Goal: Find contact information: Find contact information

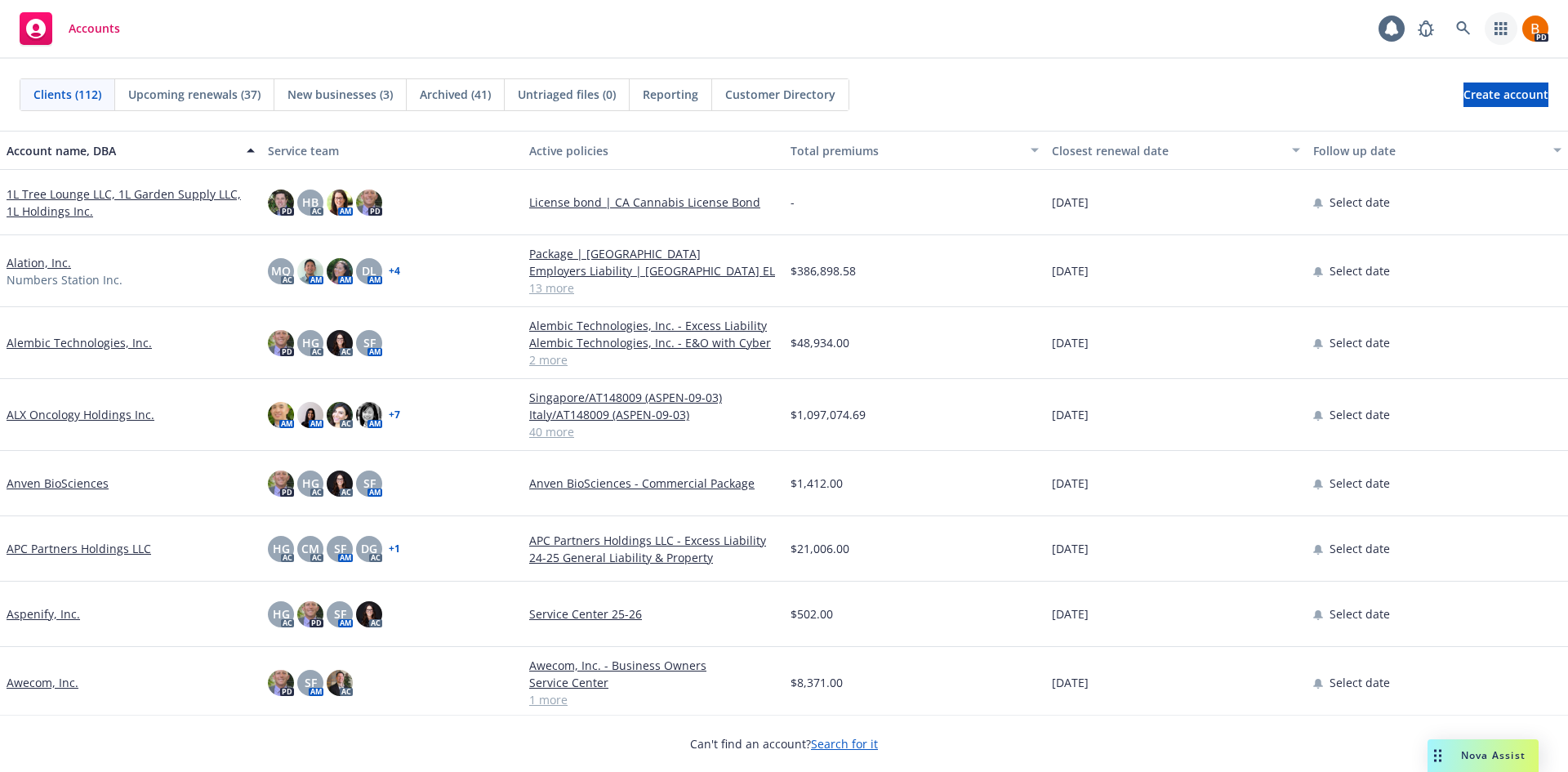
click at [1500, 31] on icon "button" at bounding box center [1501, 29] width 13 height 13
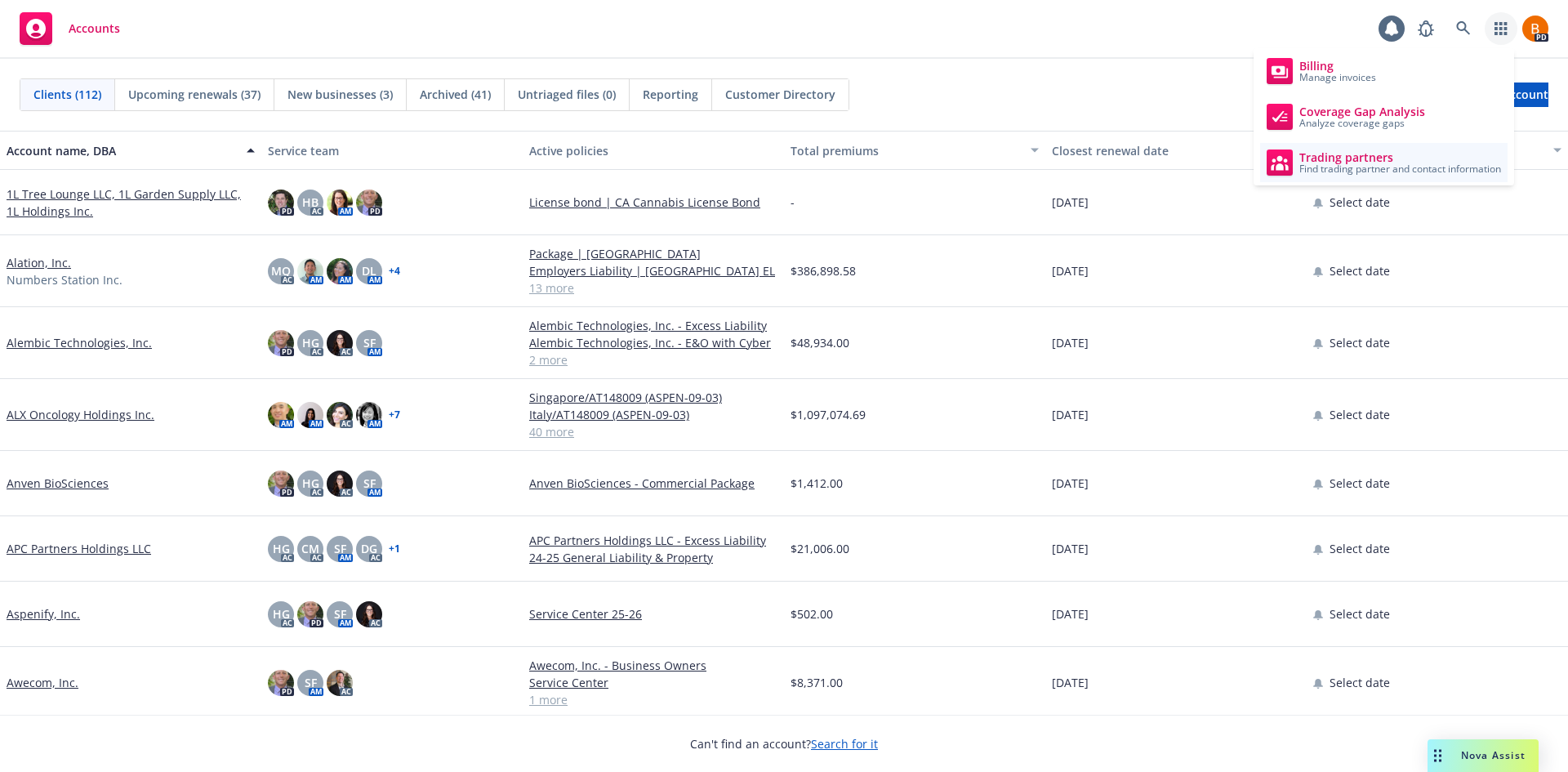
click at [1378, 165] on span "Find trading partner and contact information" at bounding box center [1400, 170] width 202 height 10
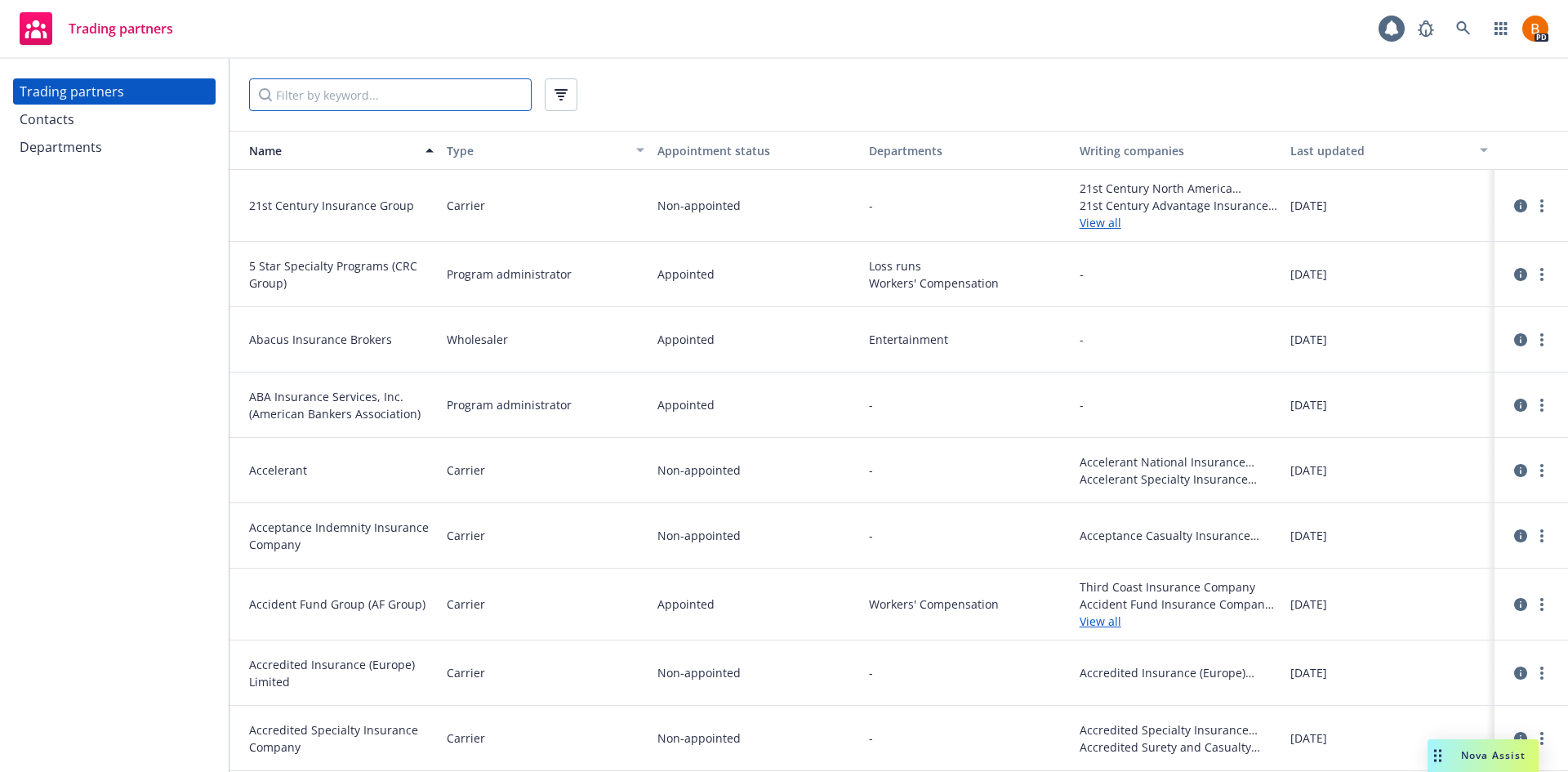
click at [390, 95] on input "Filter by keyword..." at bounding box center [391, 95] width 283 height 33
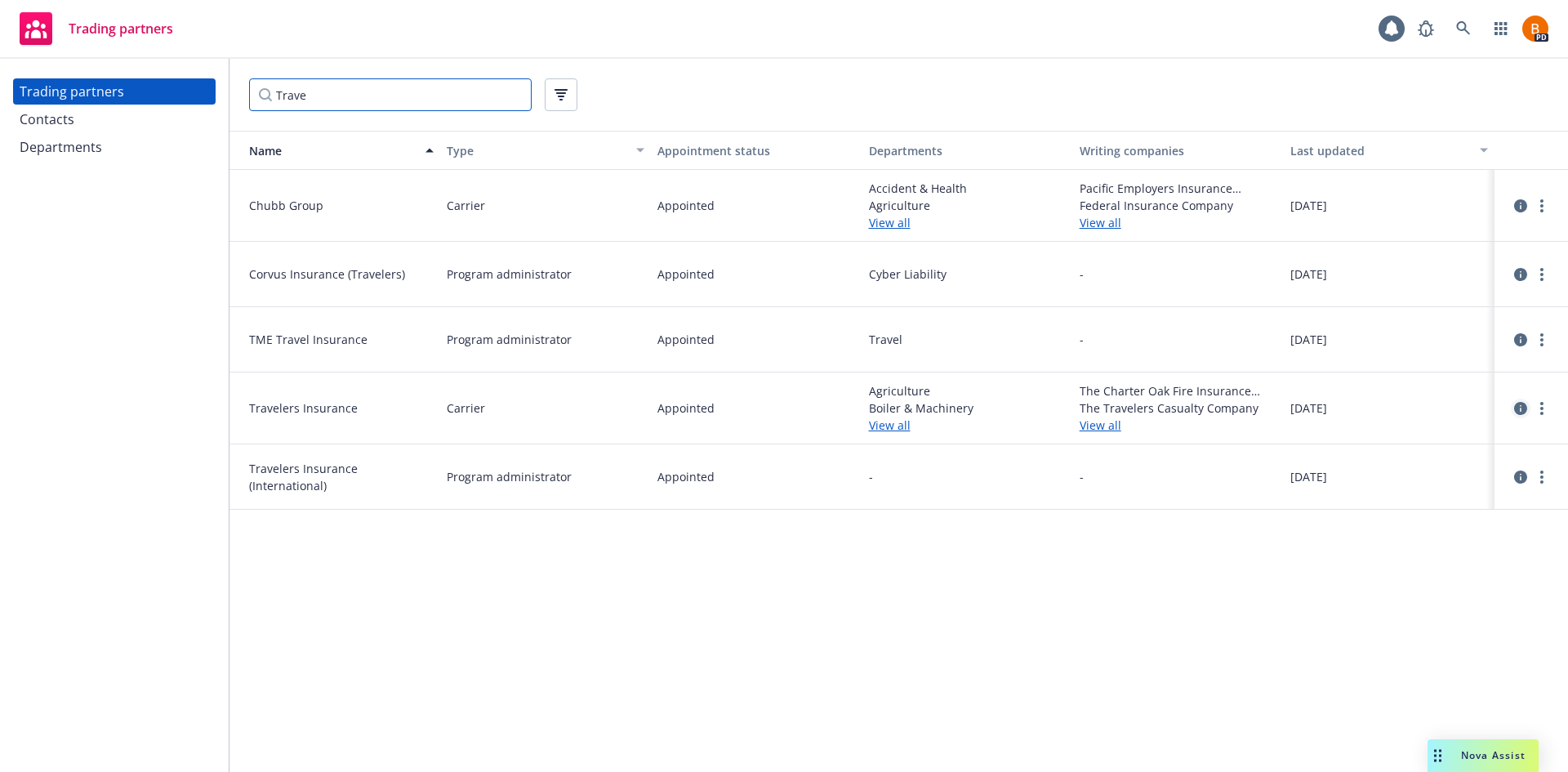
type input "Trave"
click at [1519, 408] on icon "circleInformation" at bounding box center [1521, 408] width 13 height 13
click at [1545, 408] on link "more" at bounding box center [1542, 409] width 20 height 20
click at [1454, 444] on link "View contacts" at bounding box center [1459, 442] width 182 height 33
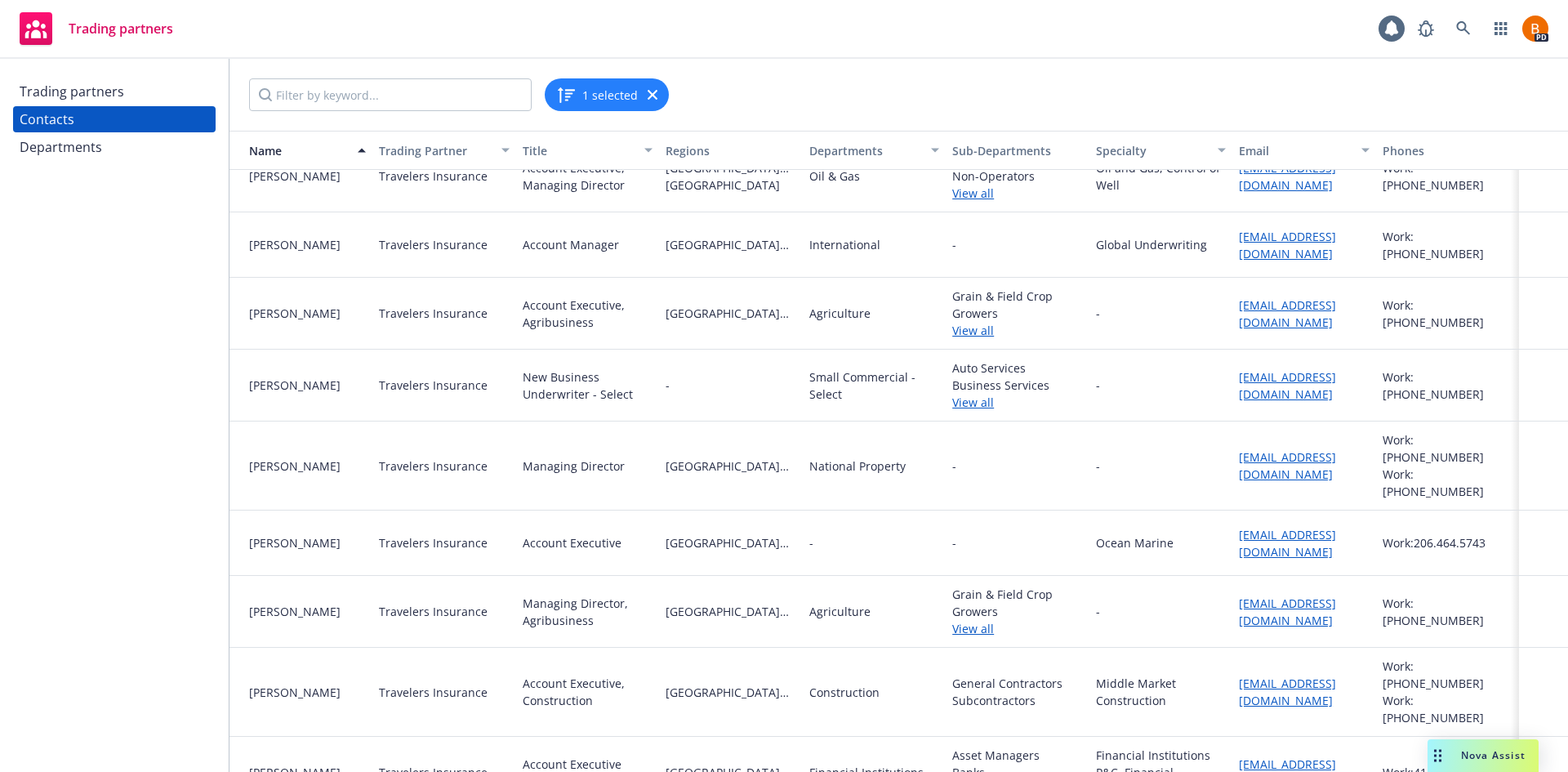
scroll to position [817, 0]
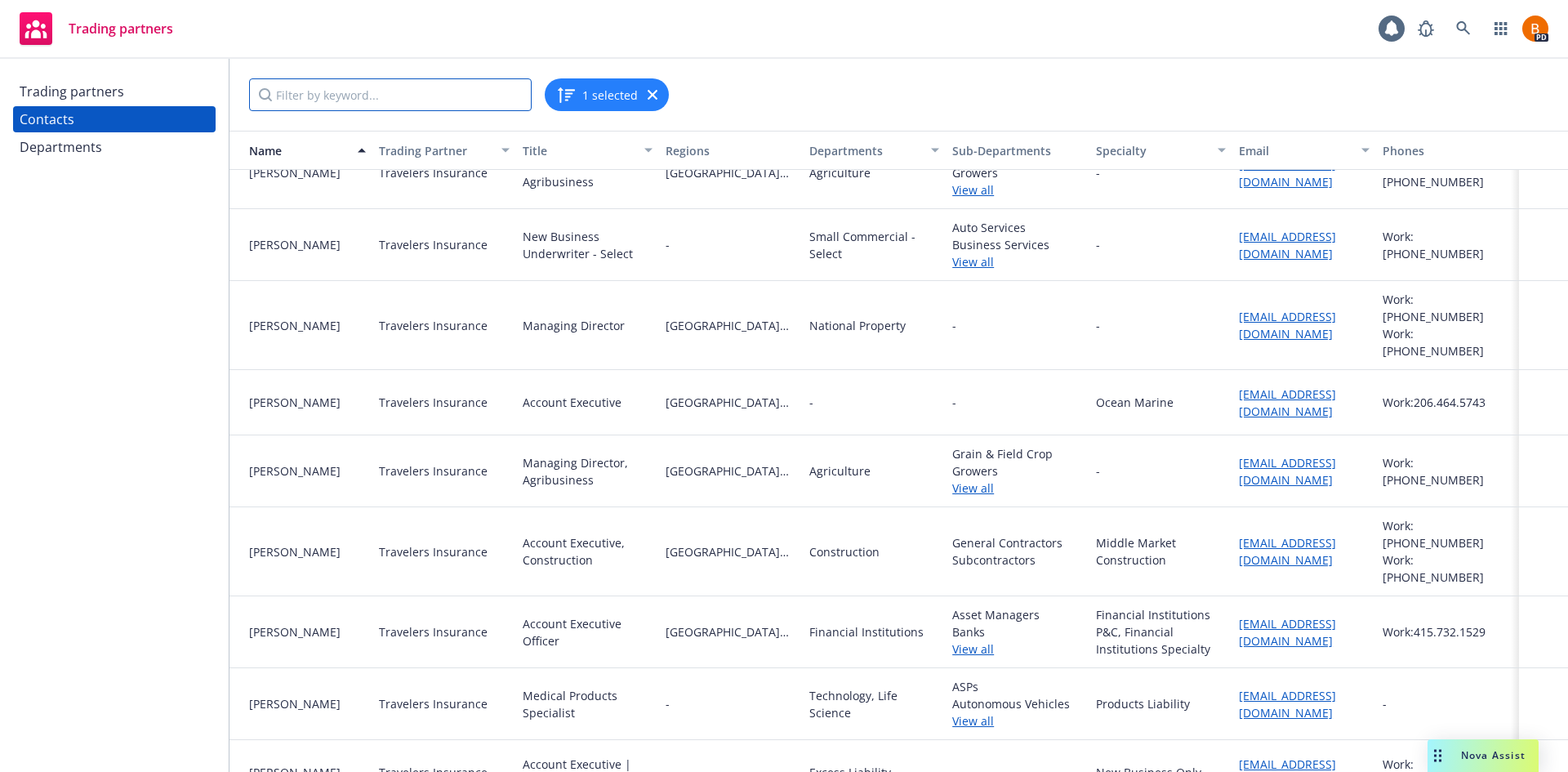
click at [304, 97] on input "Filter by keyword..." at bounding box center [391, 95] width 283 height 33
type input "AmWins"
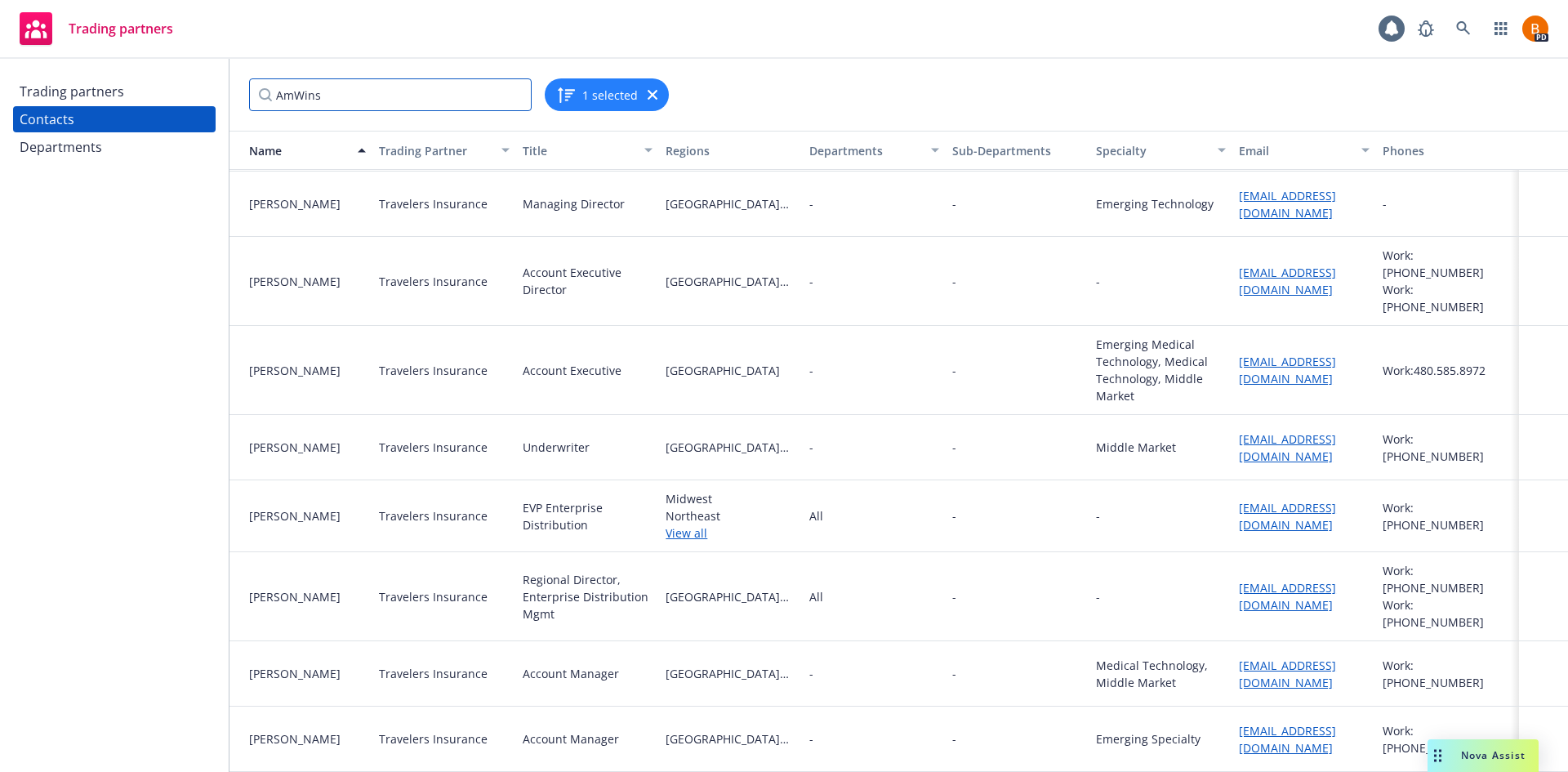
scroll to position [415, 0]
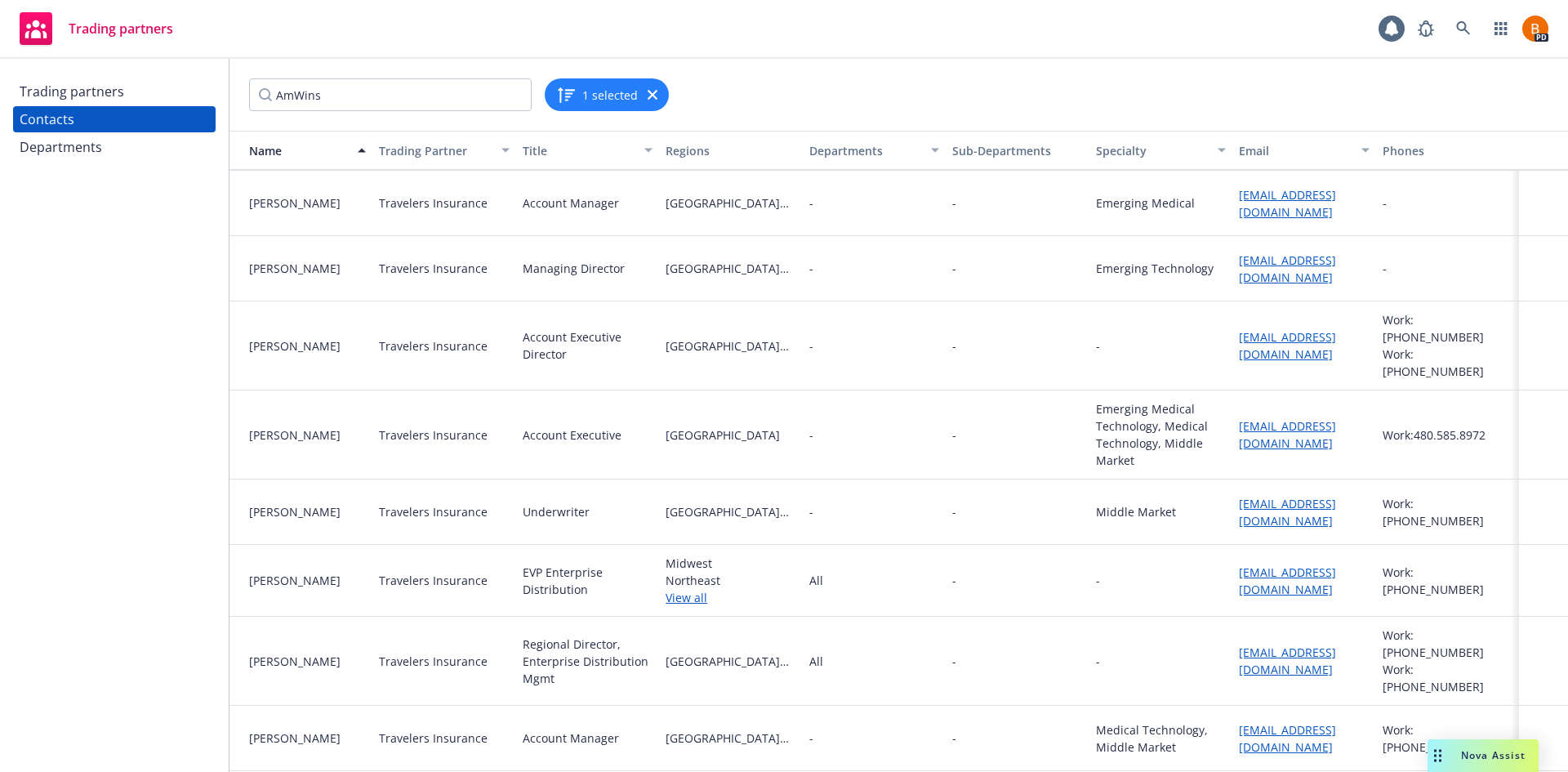
click at [94, 91] on div "Trading partners" at bounding box center [72, 91] width 104 height 26
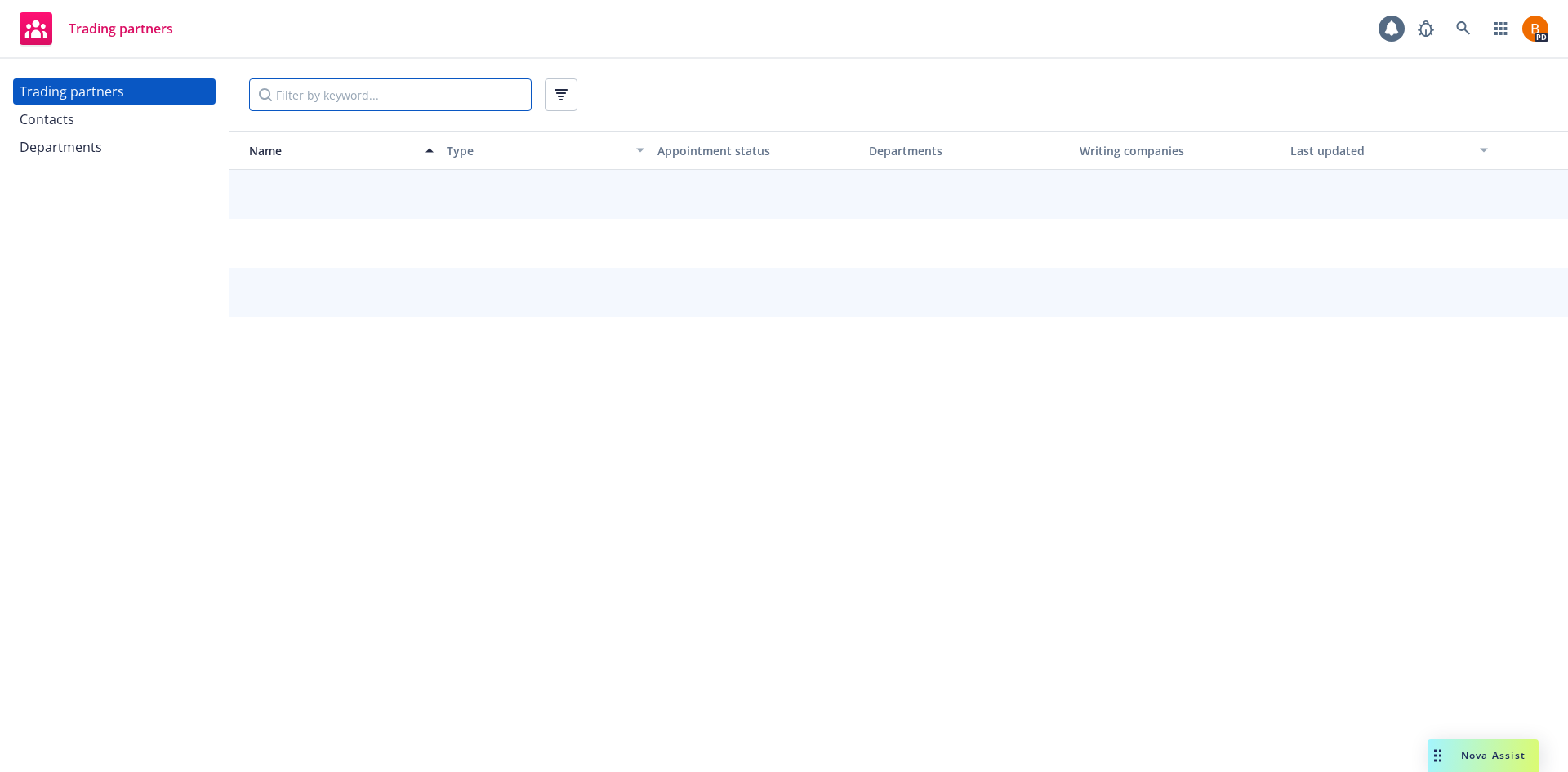
click at [381, 96] on input "Filter by keyword..." at bounding box center [391, 95] width 283 height 33
type input "Amwins"
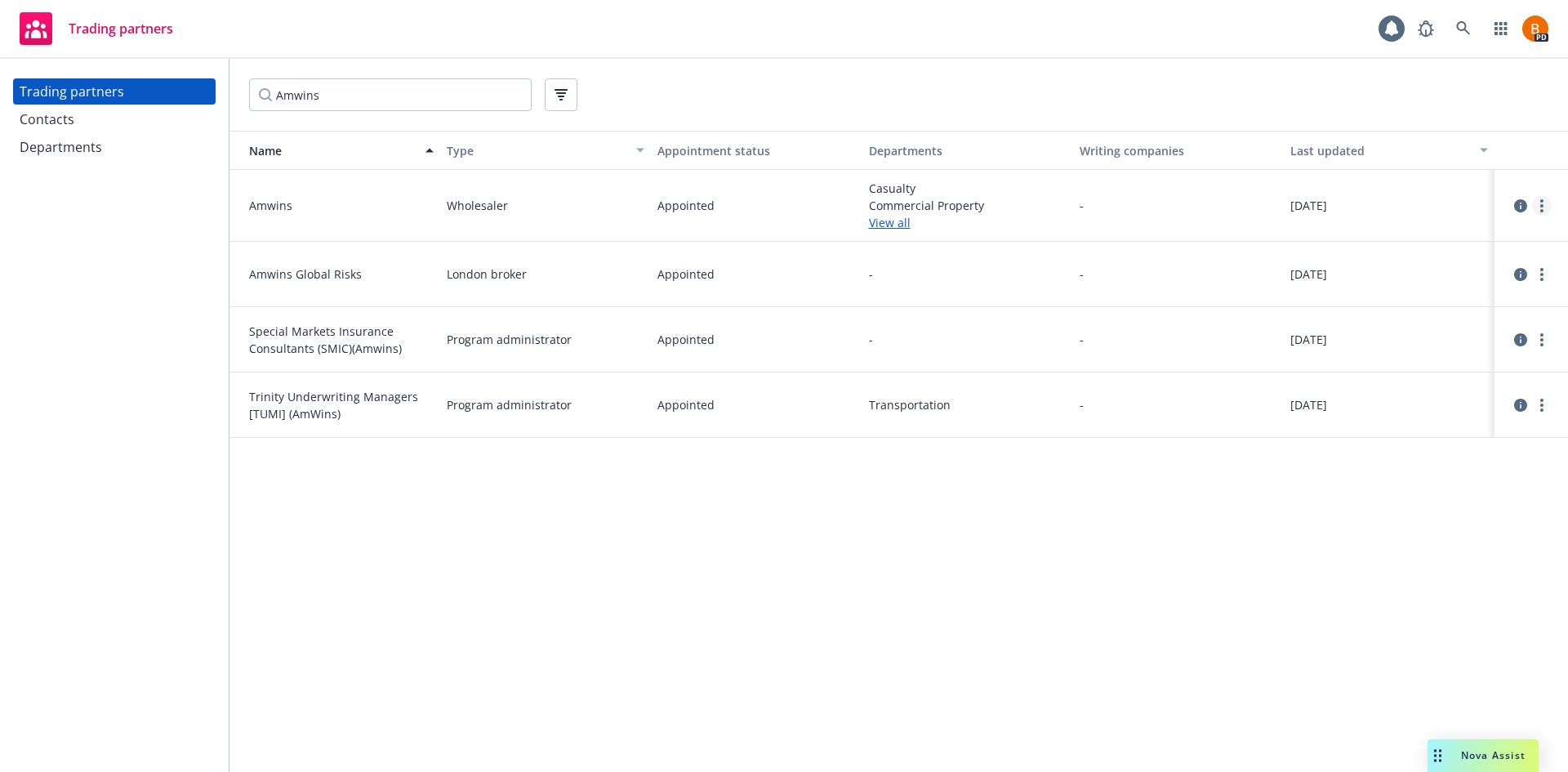
click at [1545, 212] on link "more" at bounding box center [1542, 206] width 20 height 20
click at [1444, 230] on link "View contacts" at bounding box center [1459, 240] width 182 height 33
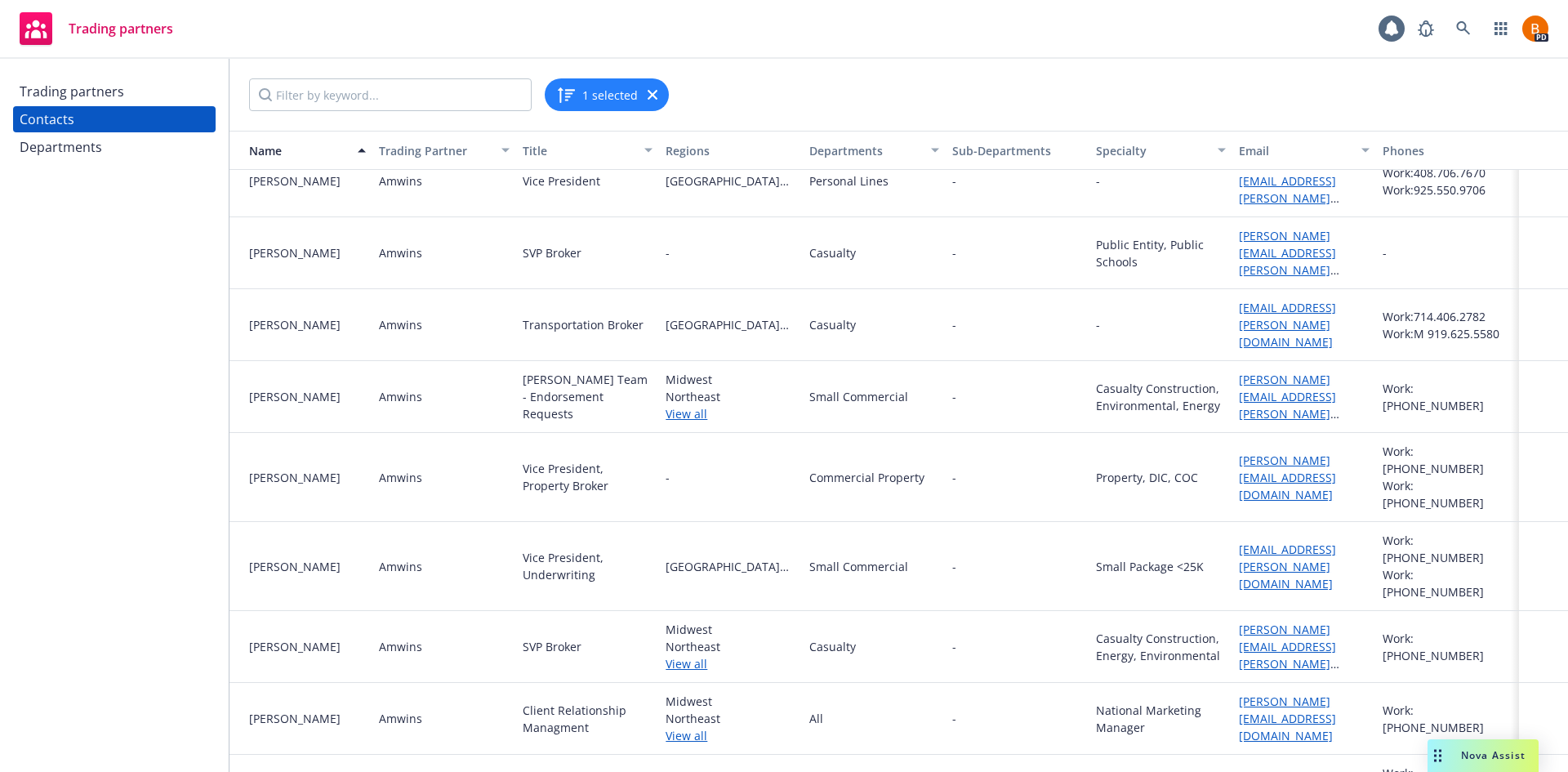
scroll to position [245, 0]
